Goal: Find specific page/section: Find specific page/section

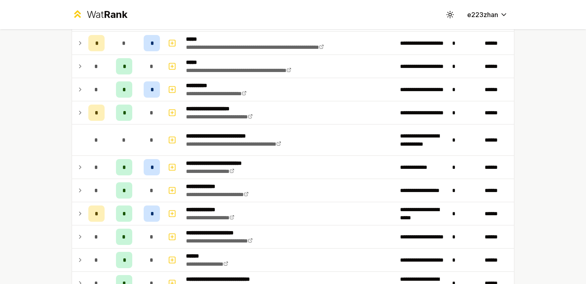
scroll to position [225, 0]
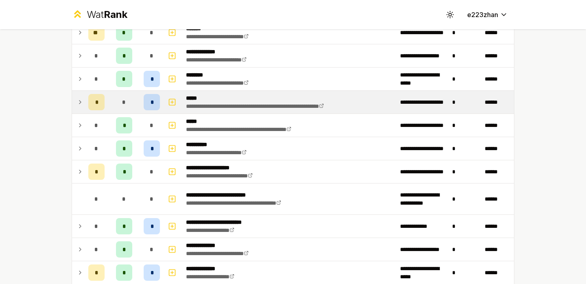
click at [149, 105] on div "*" at bounding box center [152, 102] width 16 height 16
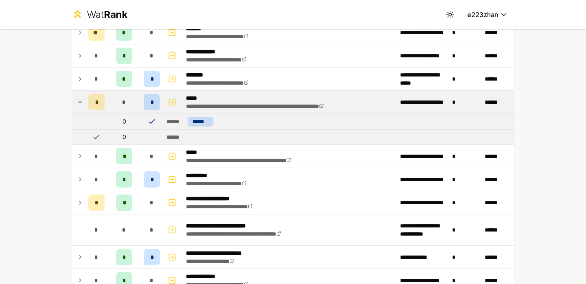
click at [149, 105] on div "*" at bounding box center [152, 102] width 16 height 16
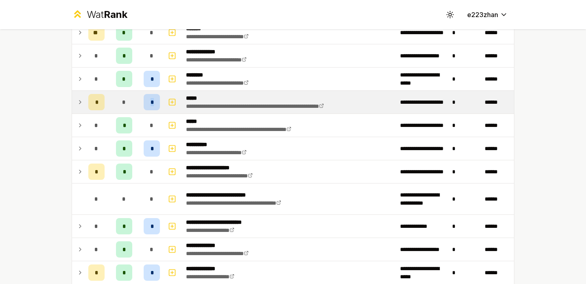
click at [149, 105] on div "*" at bounding box center [152, 102] width 16 height 16
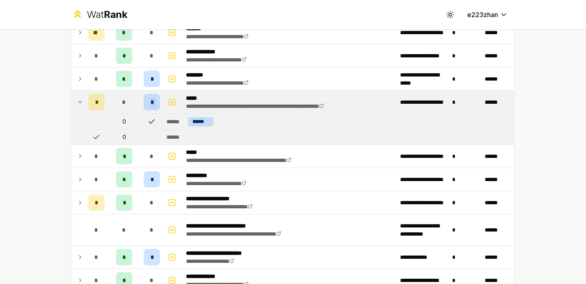
click at [149, 105] on div "*" at bounding box center [152, 102] width 16 height 16
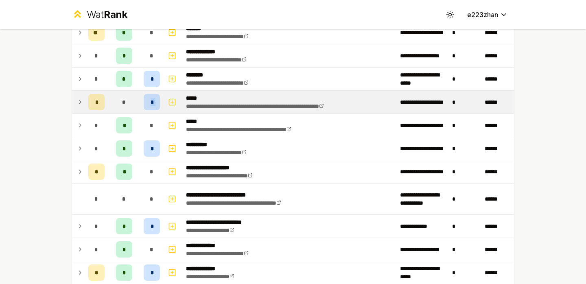
click at [149, 105] on div "*" at bounding box center [152, 102] width 16 height 16
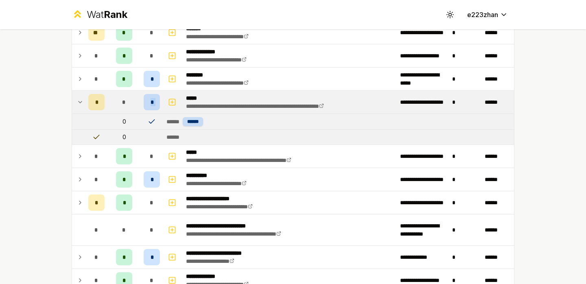
click at [149, 105] on div "*" at bounding box center [152, 102] width 16 height 16
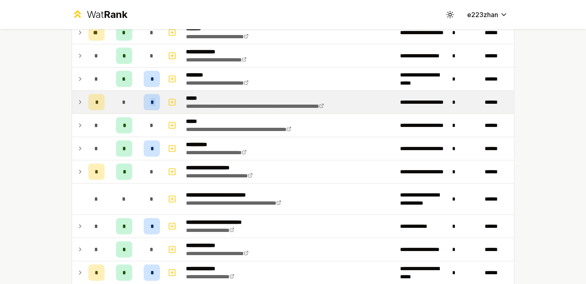
click at [149, 105] on div "*" at bounding box center [152, 102] width 16 height 16
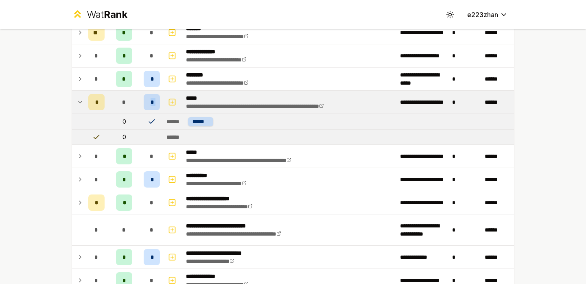
click at [149, 105] on div "*" at bounding box center [152, 102] width 16 height 16
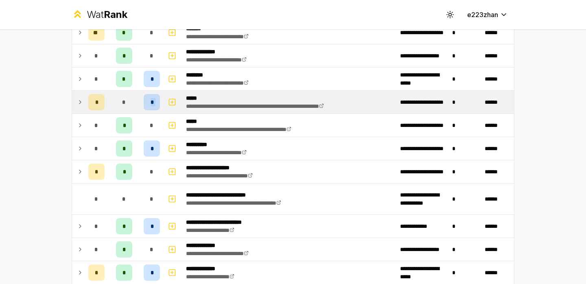
click at [149, 105] on div "*" at bounding box center [152, 102] width 16 height 16
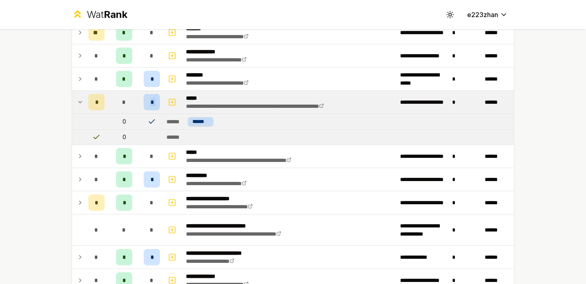
click at [149, 105] on div "*" at bounding box center [152, 102] width 16 height 16
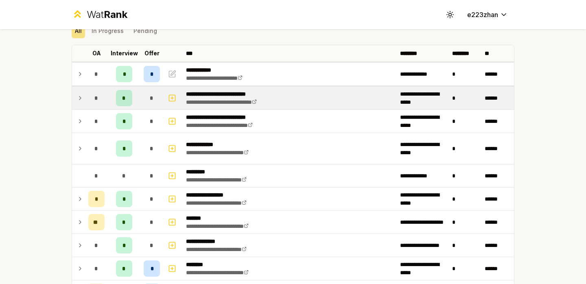
scroll to position [37, 0]
